Goal: Register for event/course

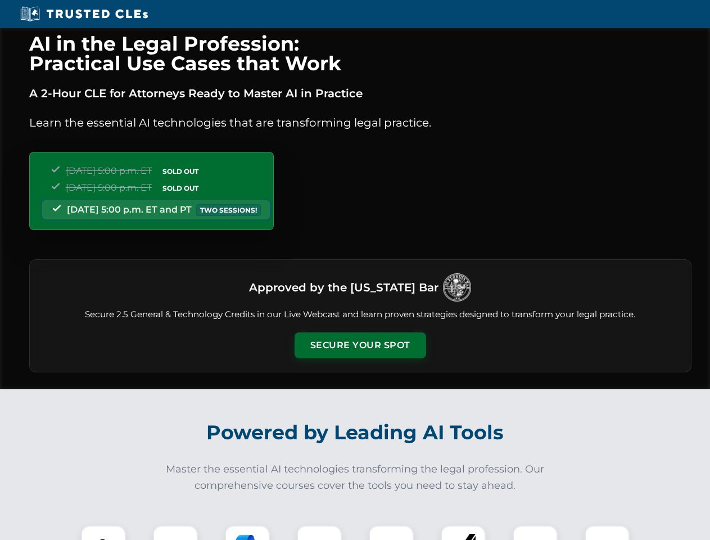
click at [360, 345] on button "Secure Your Spot" at bounding box center [360, 345] width 132 height 26
click at [103, 532] on img at bounding box center [103, 547] width 33 height 33
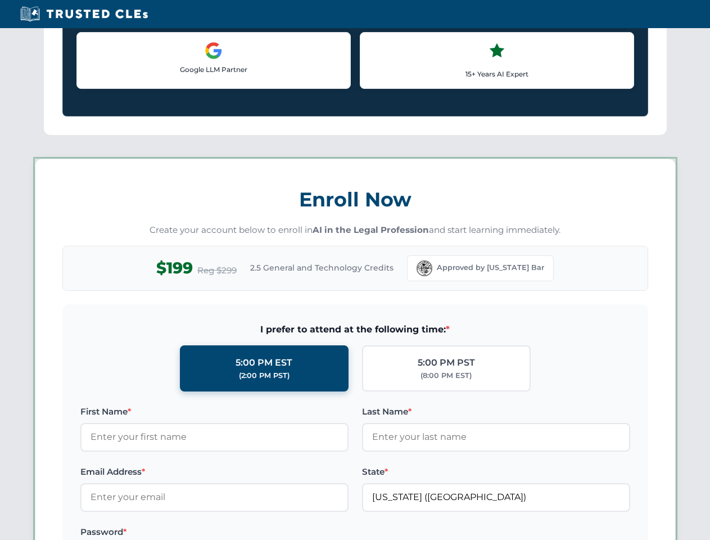
click at [247, 532] on label "Password *" at bounding box center [214, 531] width 268 height 13
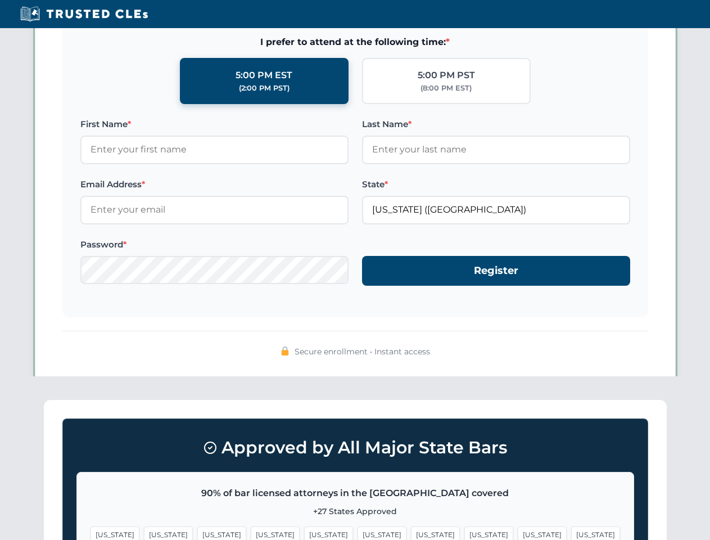
click at [518, 532] on span "[US_STATE]" at bounding box center [542, 534] width 49 height 16
